Goal: Task Accomplishment & Management: Manage account settings

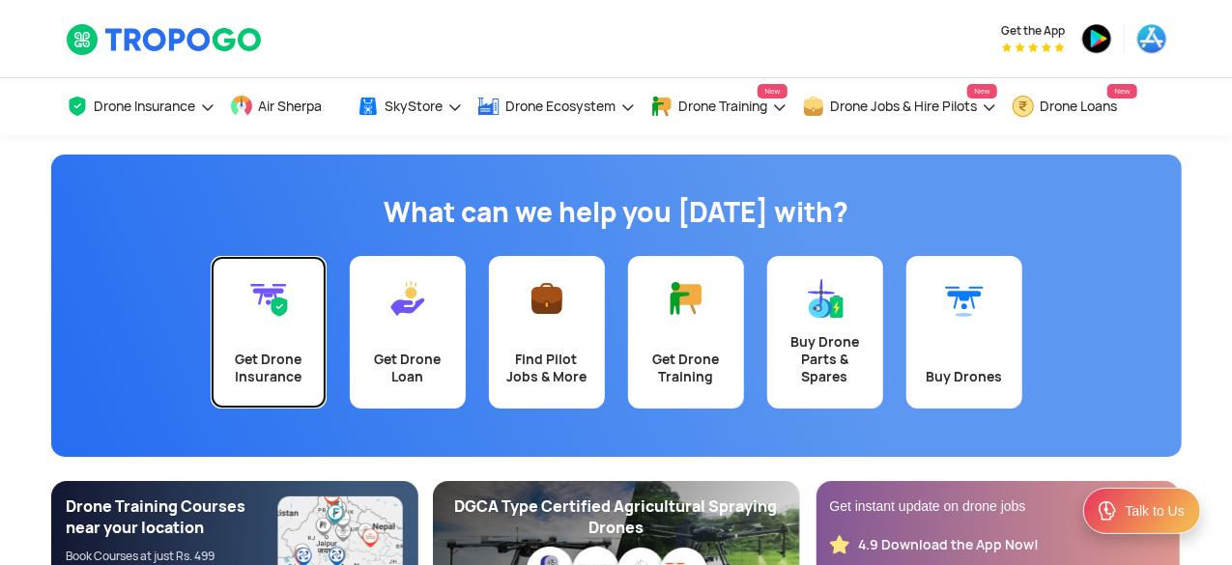
click at [284, 368] on div "Get Drone Insurance" at bounding box center [268, 368] width 93 height 35
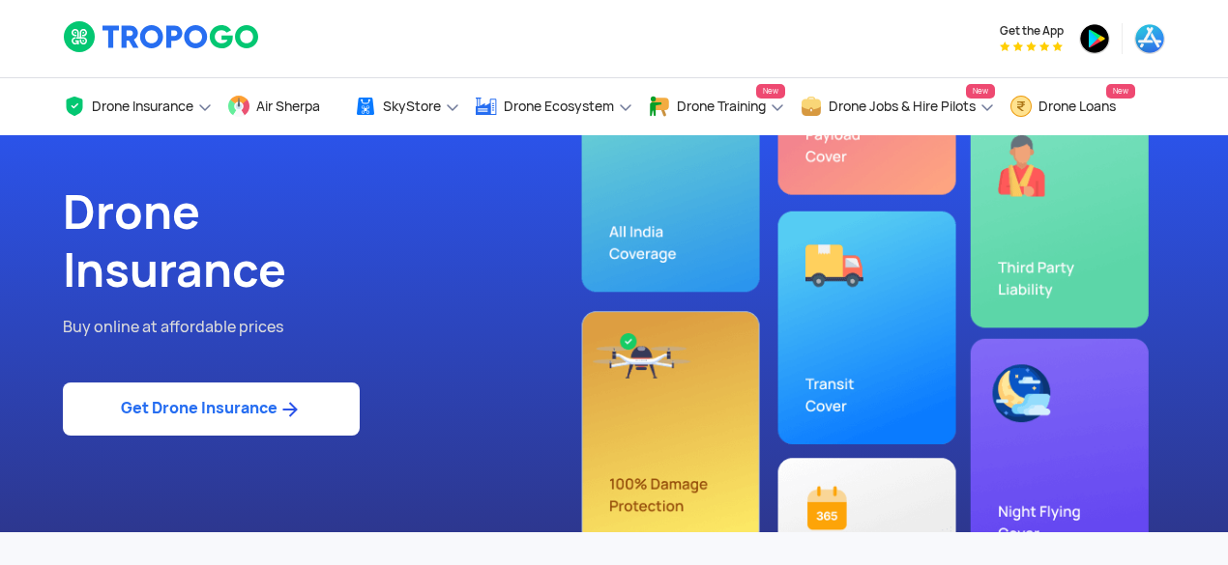
click at [240, 419] on link "Get Drone Insurance" at bounding box center [211, 409] width 297 height 53
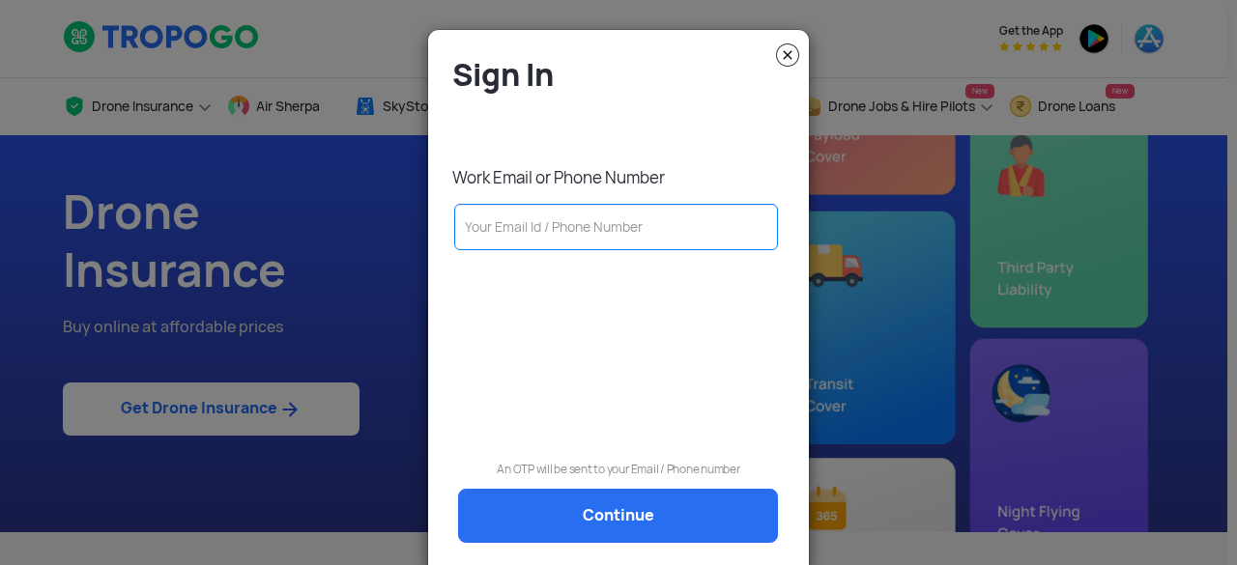
click at [786, 56] on img at bounding box center [787, 54] width 23 height 23
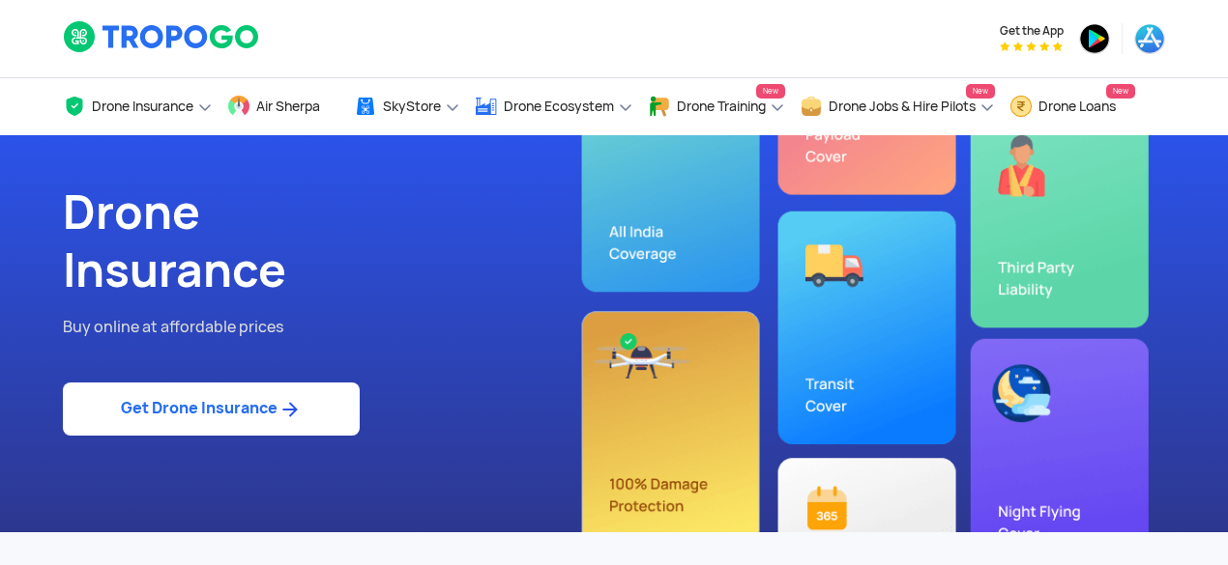
click at [597, 196] on h1 "Drone Insurance" at bounding box center [331, 242] width 536 height 116
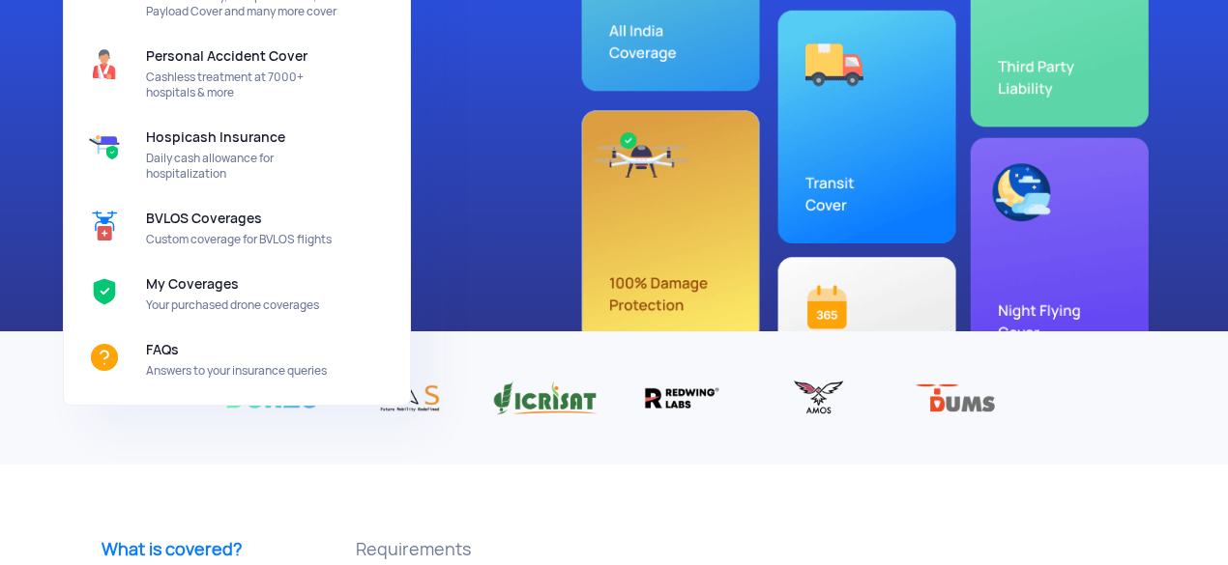
scroll to position [201, 0]
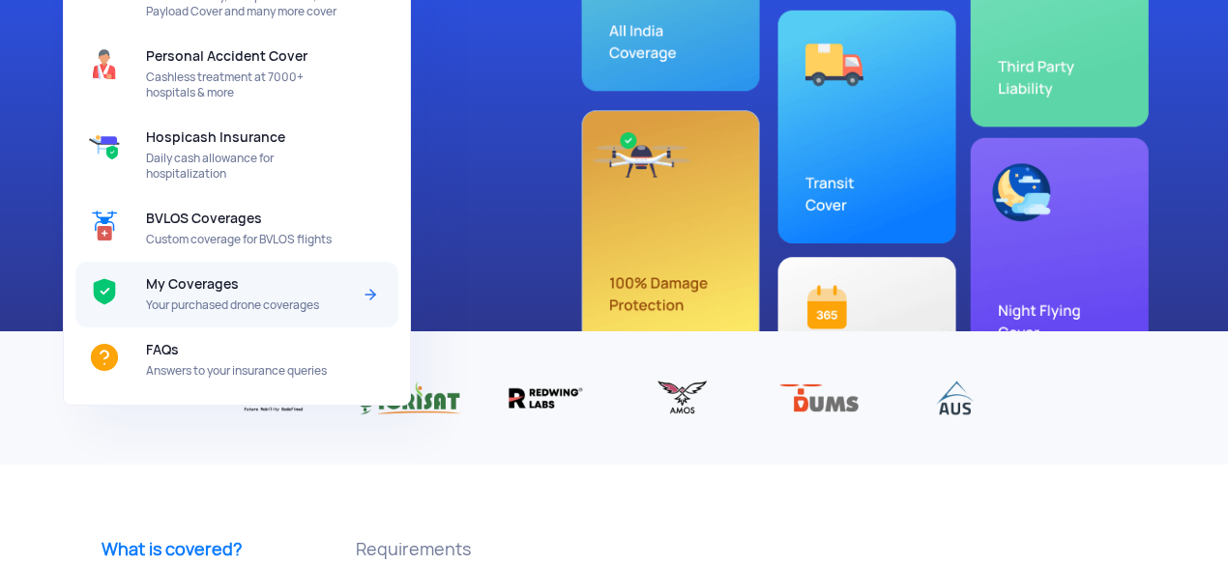
click at [310, 315] on div "My Coverages Your purchased drone coverages" at bounding box center [252, 295] width 212 height 66
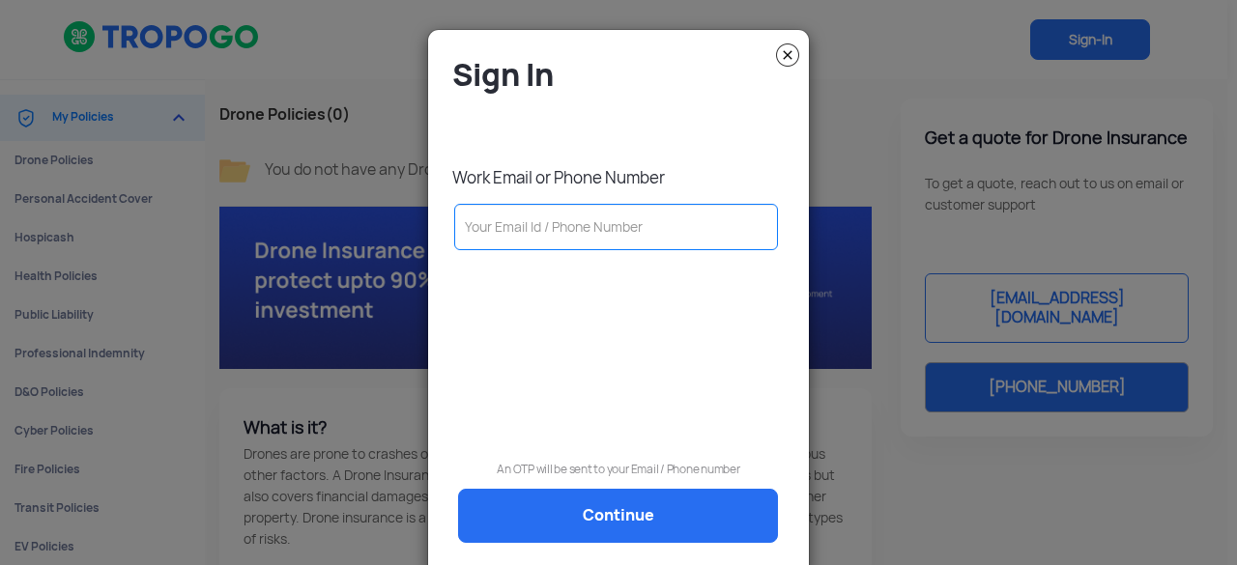
click at [793, 59] on img at bounding box center [787, 54] width 23 height 23
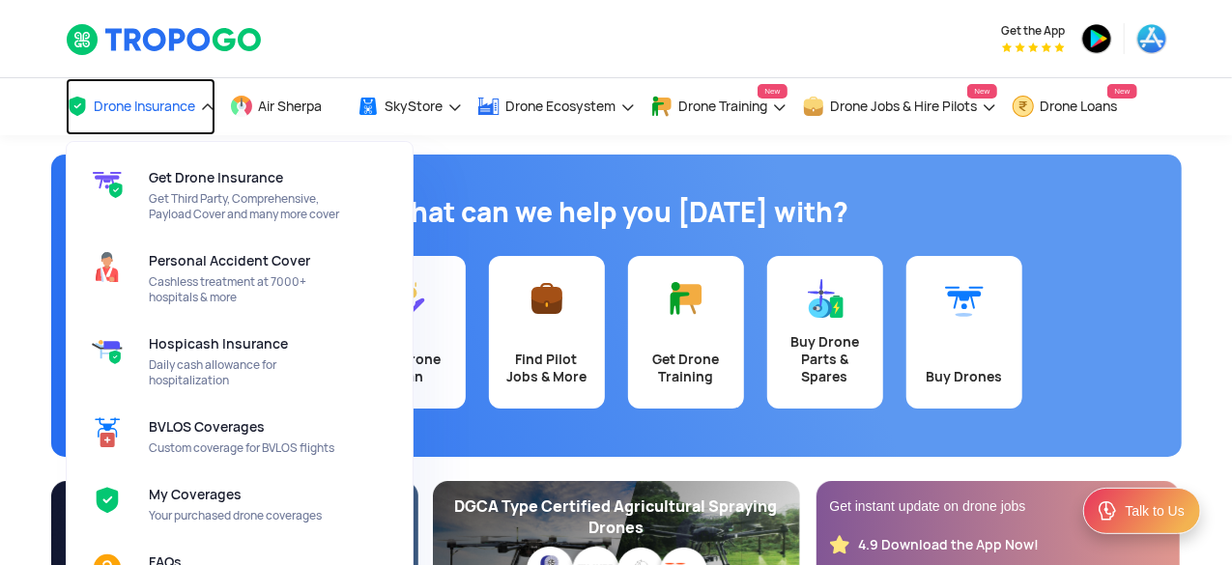
click at [208, 107] on link "Drone Insurance" at bounding box center [141, 106] width 150 height 57
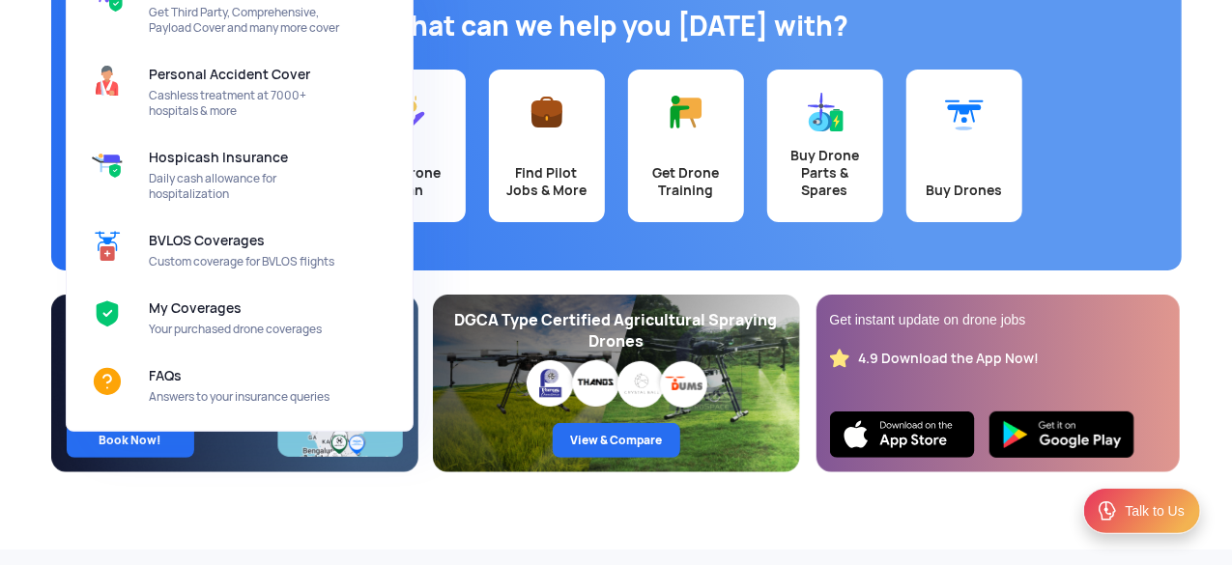
scroll to position [201, 0]
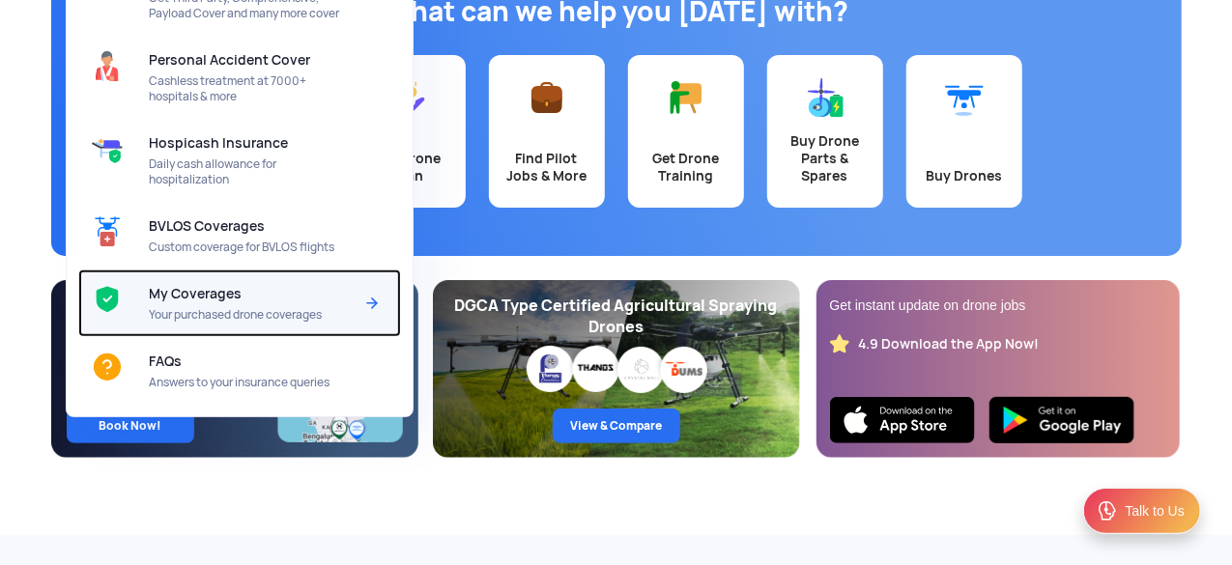
click at [323, 322] on div "My Coverages Your purchased drone coverages" at bounding box center [255, 304] width 212 height 68
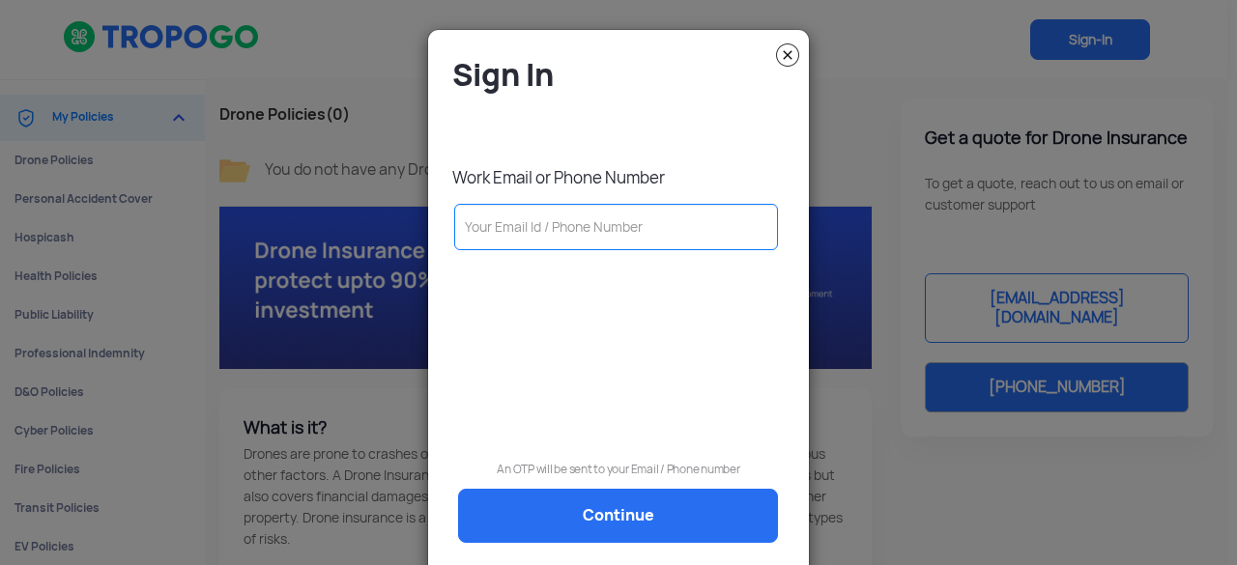
click at [783, 49] on img at bounding box center [787, 54] width 23 height 23
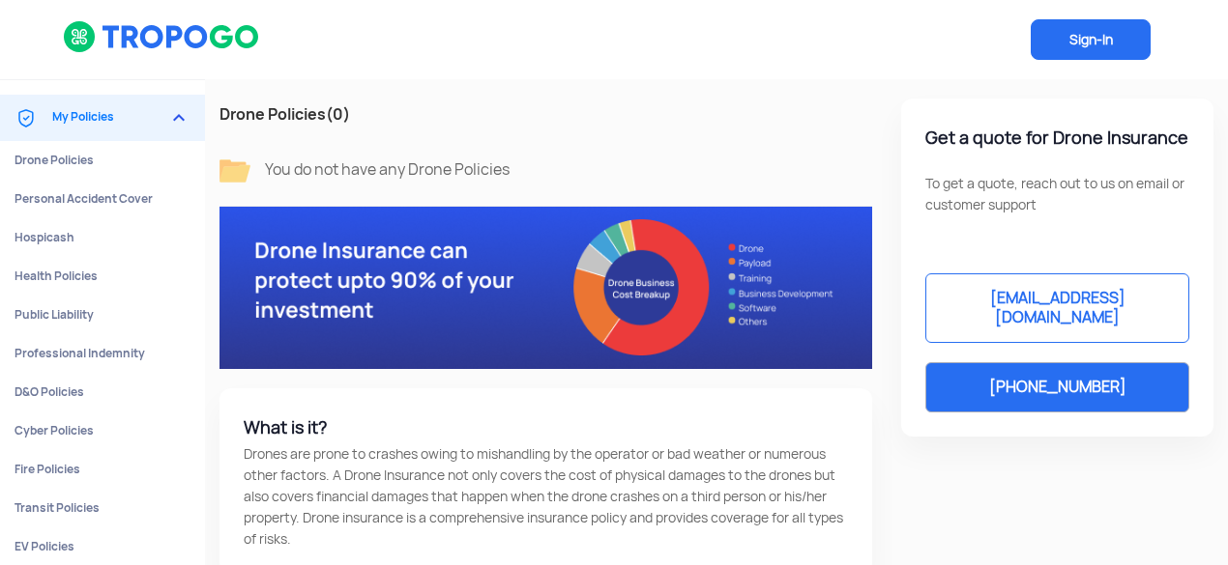
scroll to position [85, 0]
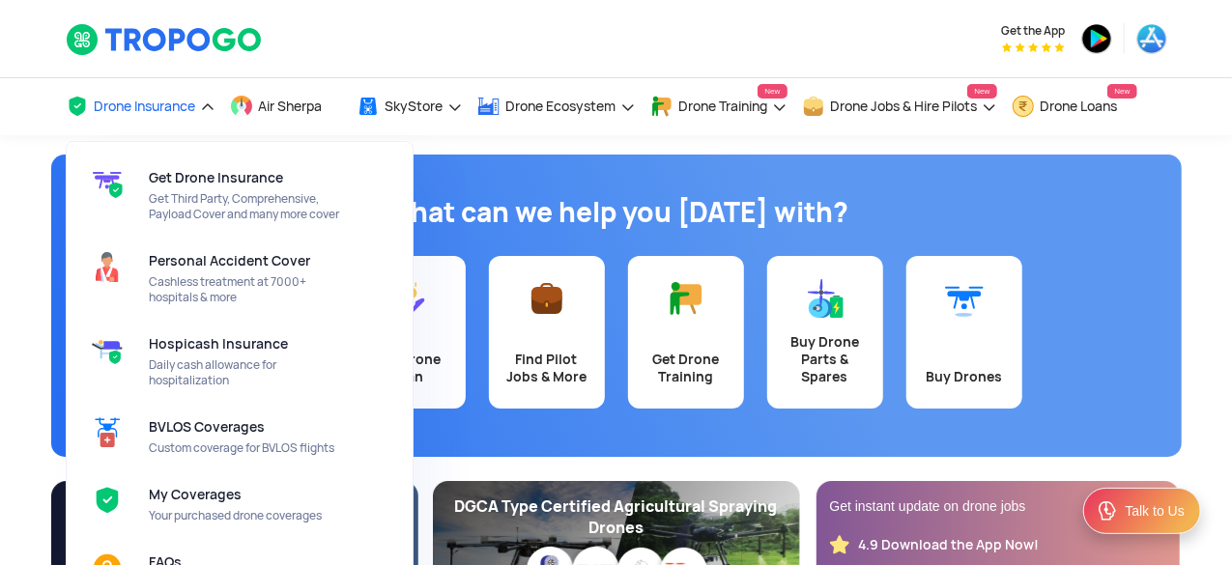
click at [189, 114] on link "Drone Insurance" at bounding box center [141, 106] width 150 height 57
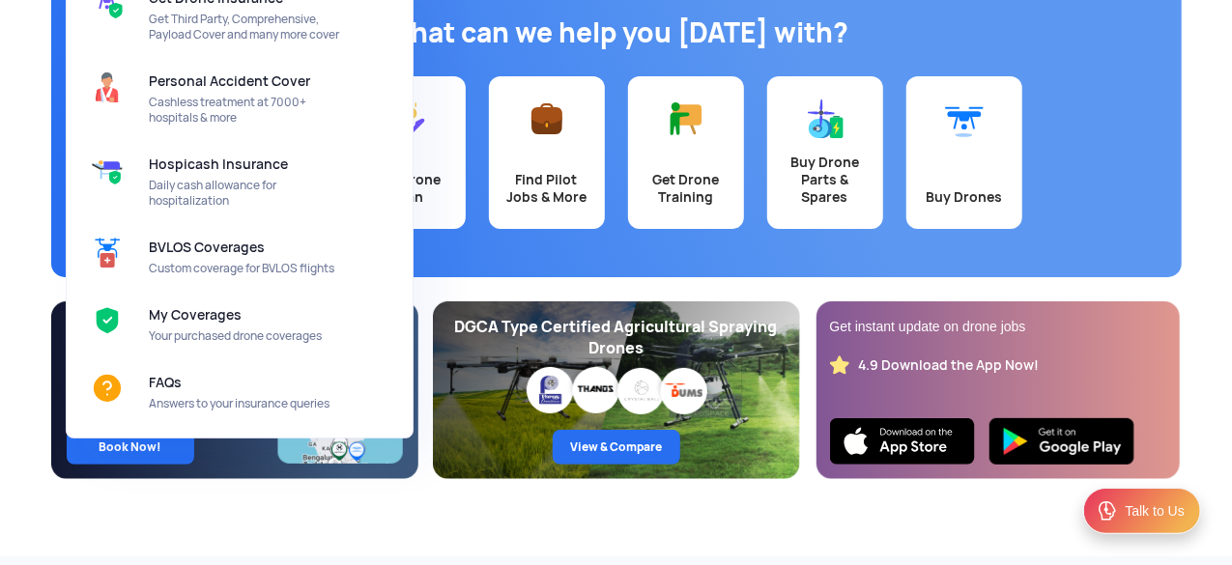
scroll to position [184, 0]
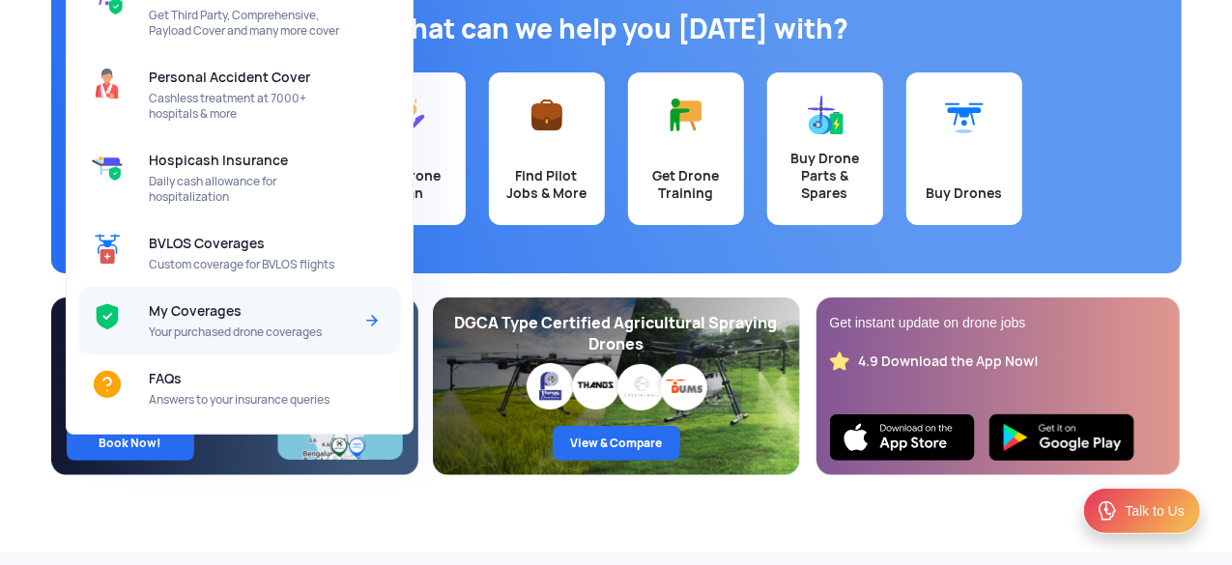
click at [305, 330] on span "Your purchased drone coverages" at bounding box center [251, 332] width 204 height 15
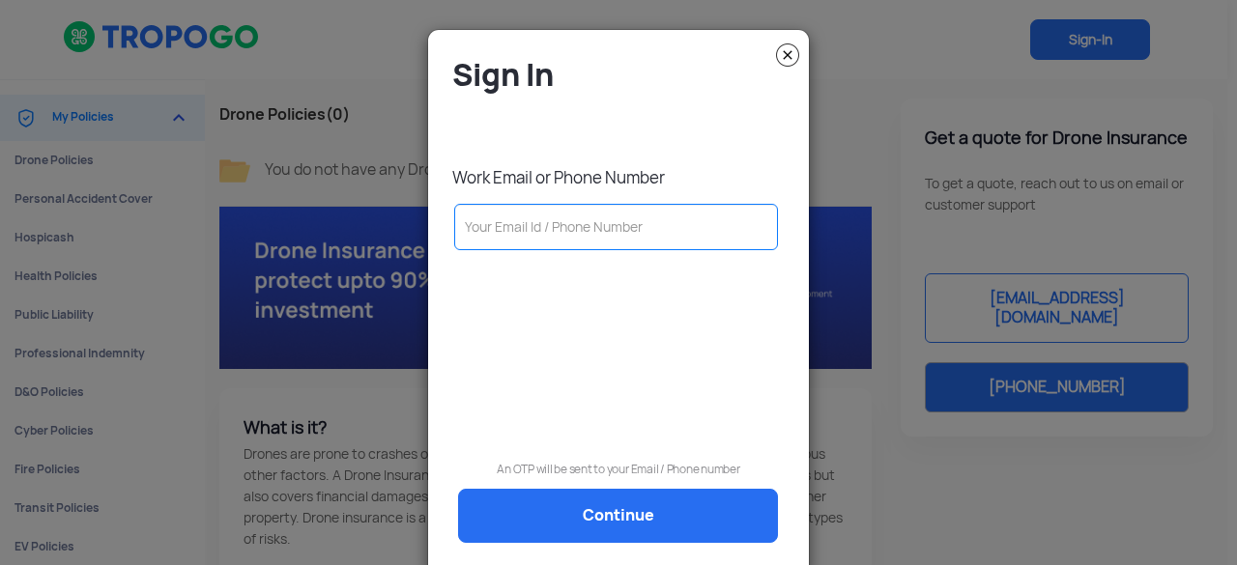
type input "0"
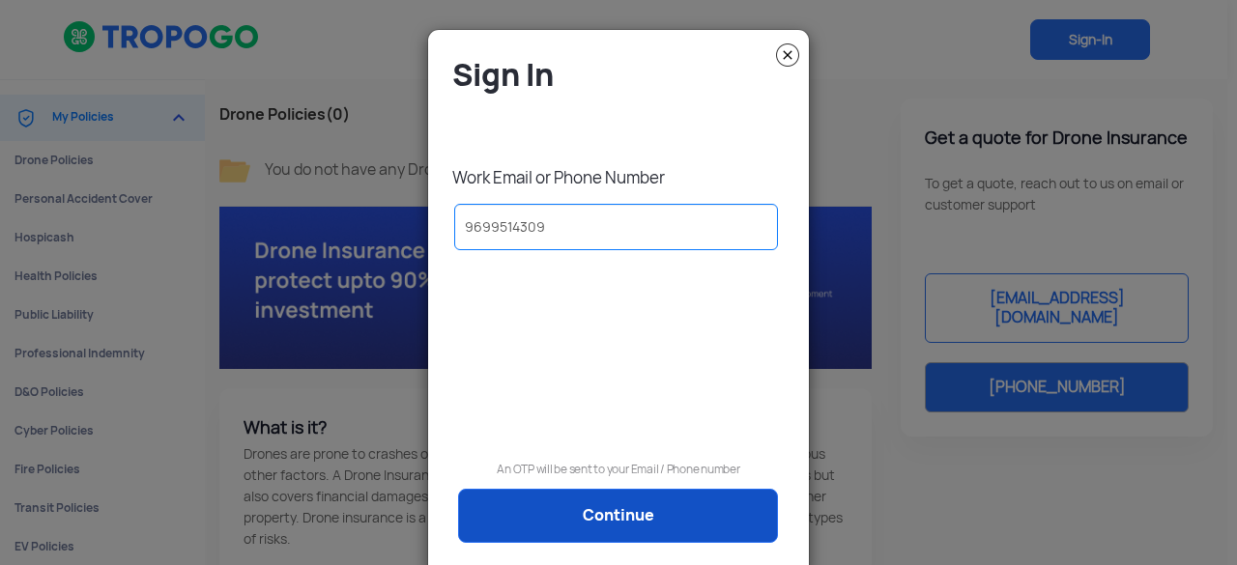
type input "9699514309"
click at [580, 525] on link "Continue" at bounding box center [618, 516] width 320 height 54
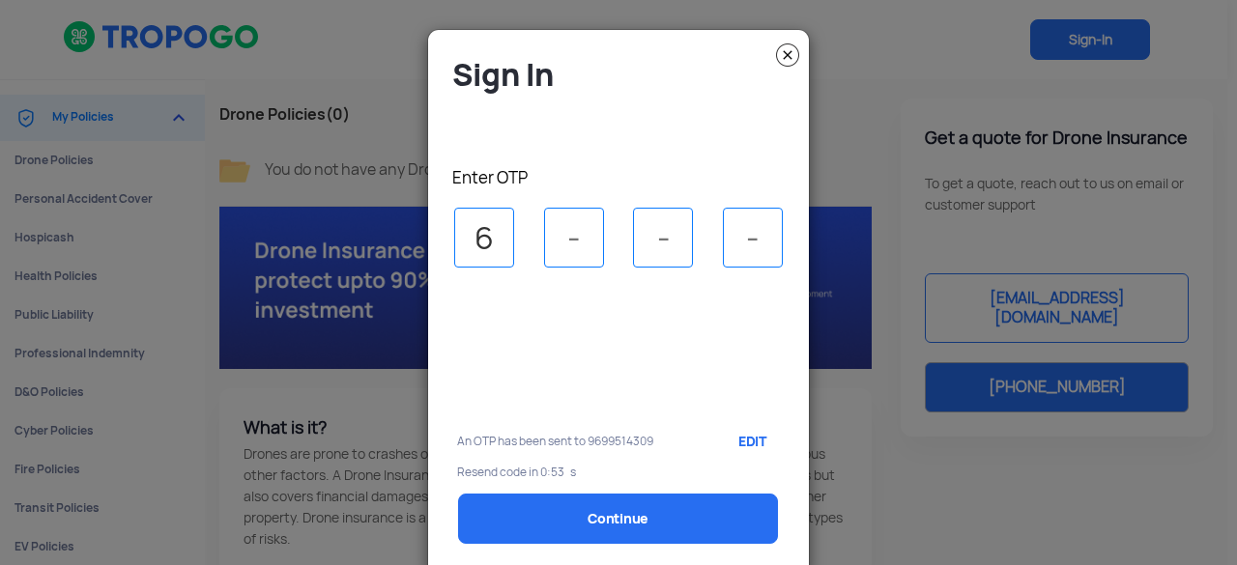
type input "6"
type input "7"
type input "8"
type input "3"
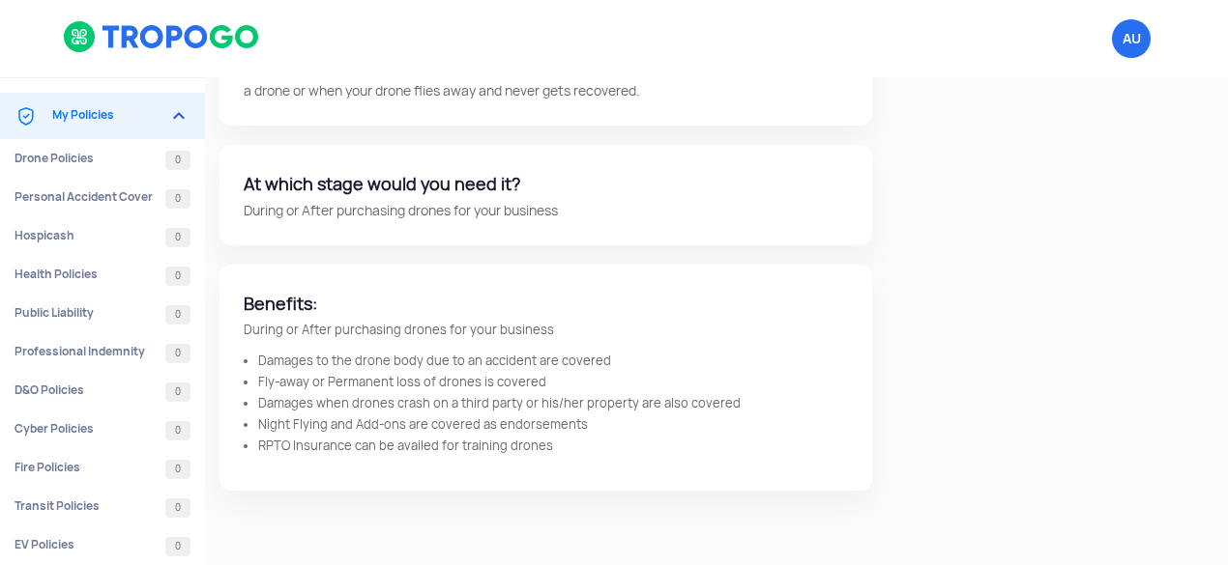
scroll to position [586, 0]
